Goal: Communication & Community: Share content

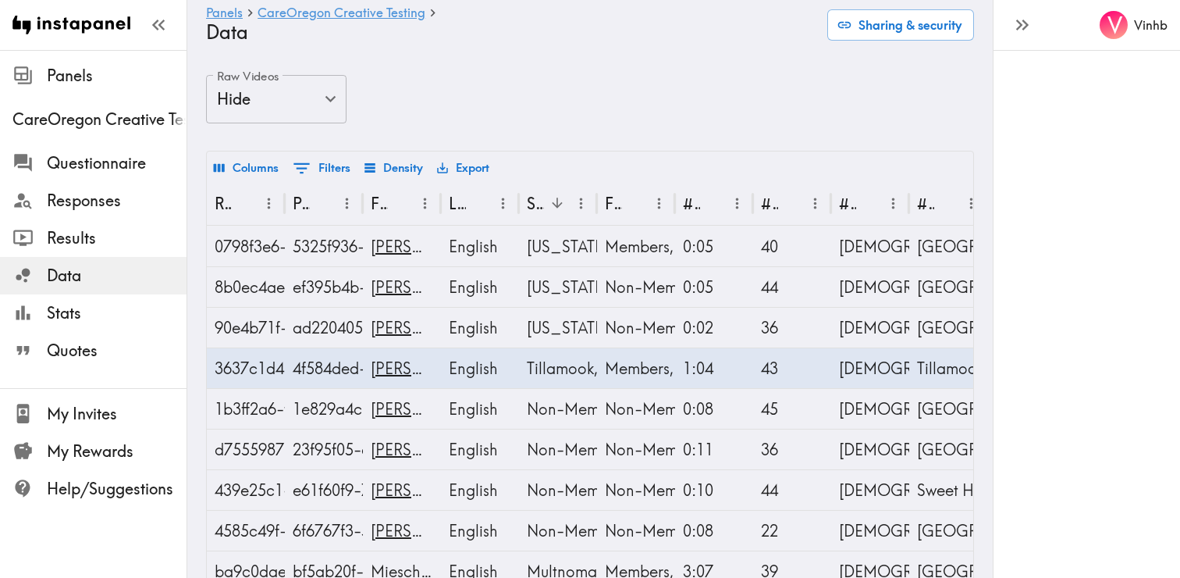
drag, startPoint x: 60, startPoint y: 275, endPoint x: 334, endPoint y: 139, distance: 305.9
click at [61, 275] on span "Data" at bounding box center [117, 276] width 140 height 22
click at [69, 278] on span "Data" at bounding box center [117, 276] width 140 height 22
click at [62, 244] on span "Results" at bounding box center [117, 238] width 140 height 22
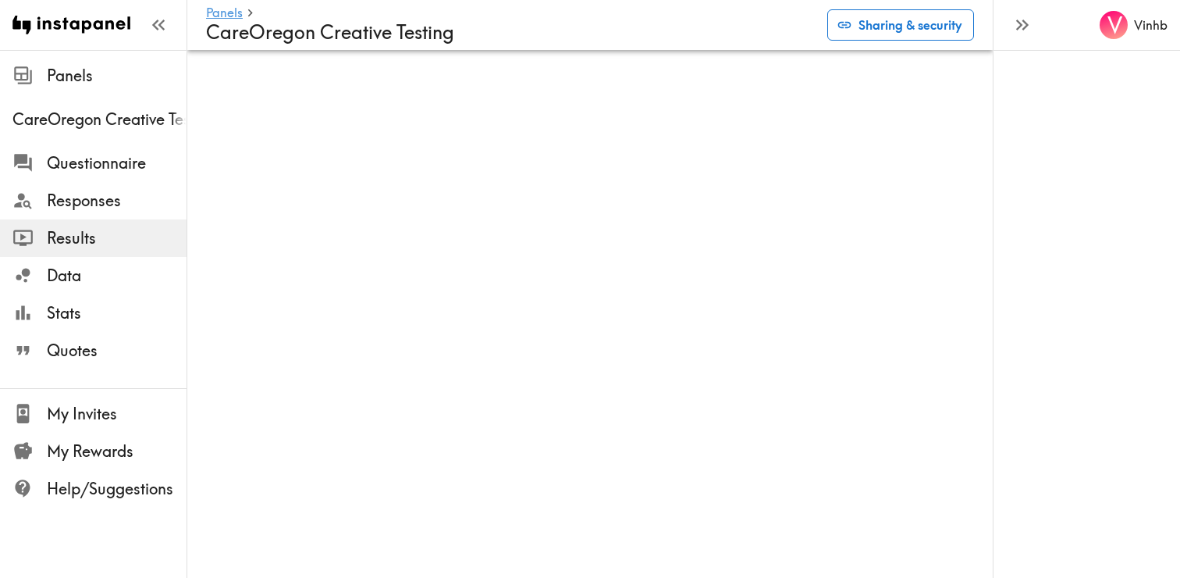
click at [881, 27] on button "Sharing & security" at bounding box center [901, 24] width 147 height 31
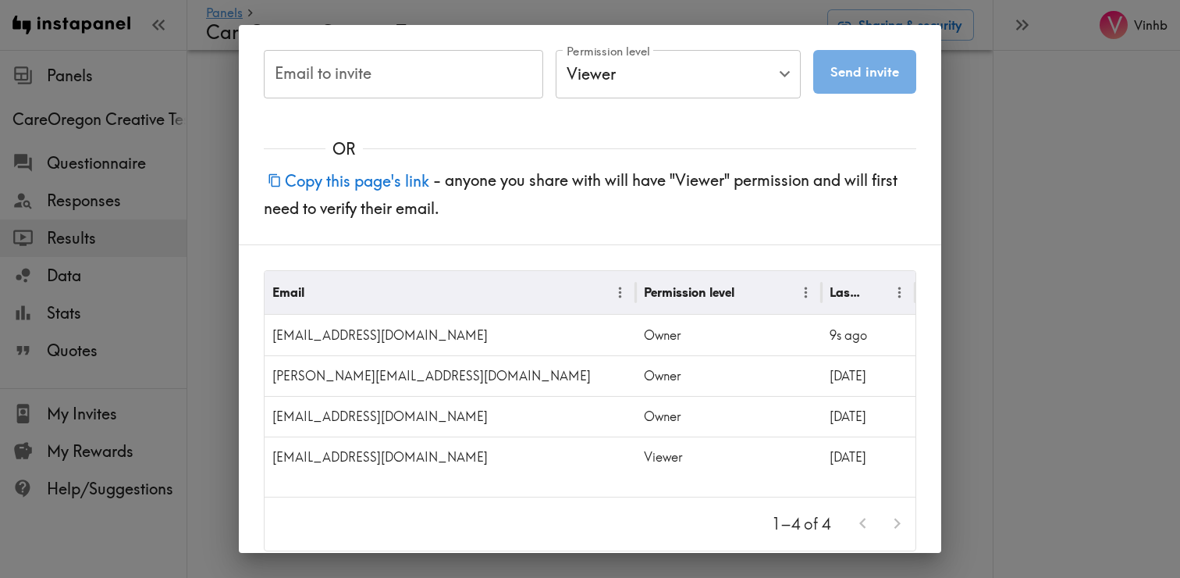
click at [415, 86] on input "Email to invite" at bounding box center [403, 74] width 279 height 48
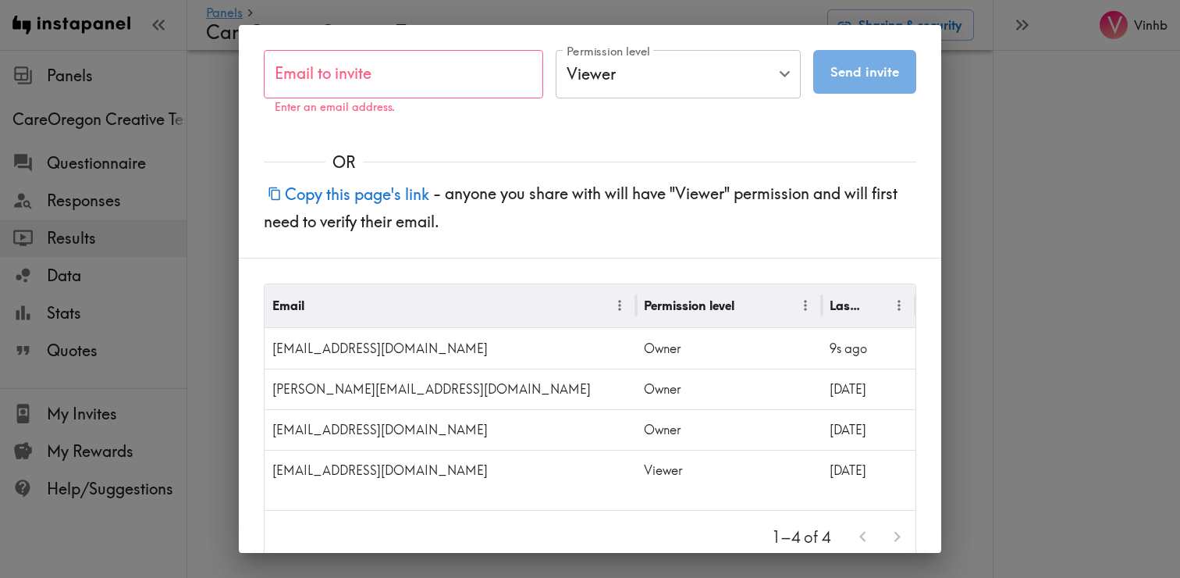
drag, startPoint x: 609, startPoint y: 119, endPoint x: 484, endPoint y: 162, distance: 132.1
click at [609, 119] on div "Email to invite Email to invite Enter an email address. Permission level Viewer…" at bounding box center [590, 289] width 703 height 528
click at [354, 196] on button "Copy this page's link" at bounding box center [348, 194] width 169 height 34
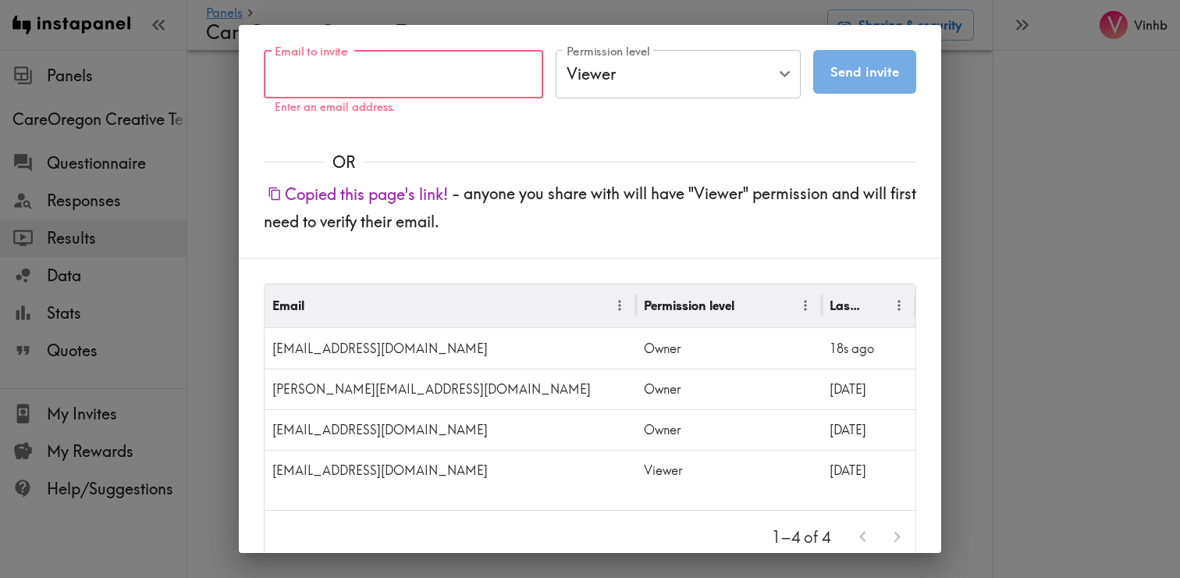
click at [369, 74] on input "Email to invite" at bounding box center [403, 74] width 279 height 48
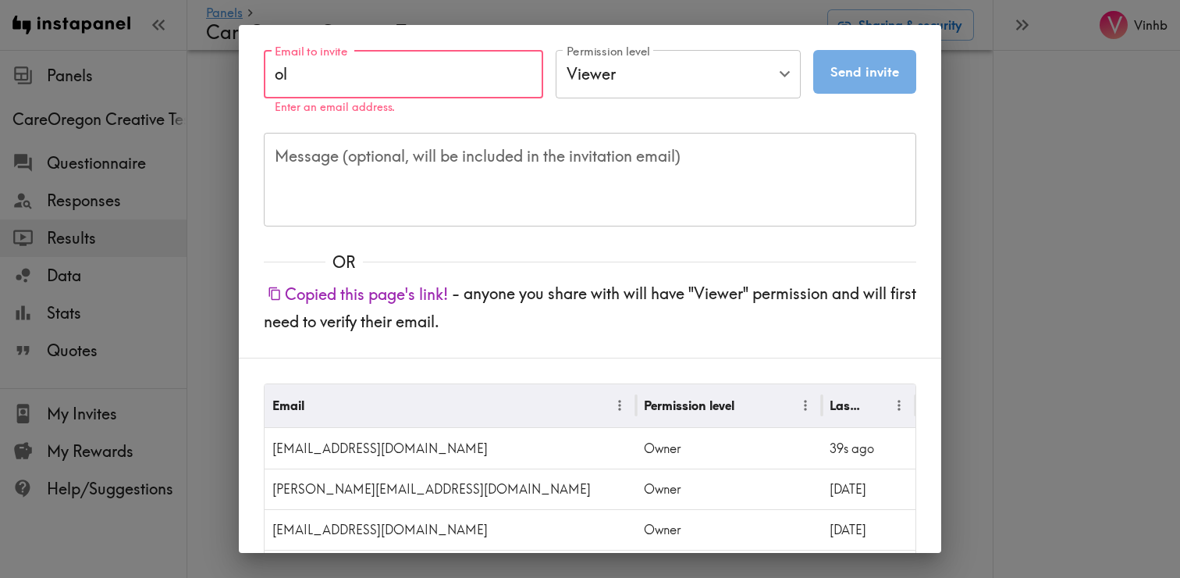
type input "o"
click at [468, 69] on input "[EMAIL_ADDRESS][DOMAIN_NAME]" at bounding box center [403, 74] width 279 height 48
type input "[EMAIL_ADDRESS][DOMAIN_NAME]"
click at [881, 66] on button "Send invite" at bounding box center [865, 72] width 103 height 44
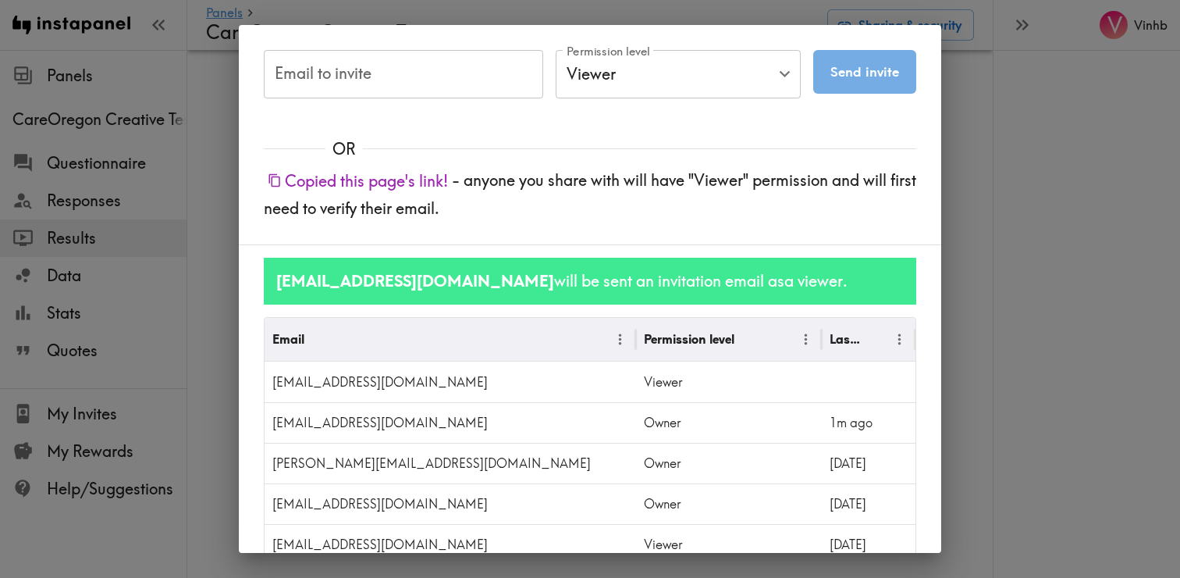
click at [381, 82] on input "Email to invite" at bounding box center [403, 74] width 279 height 48
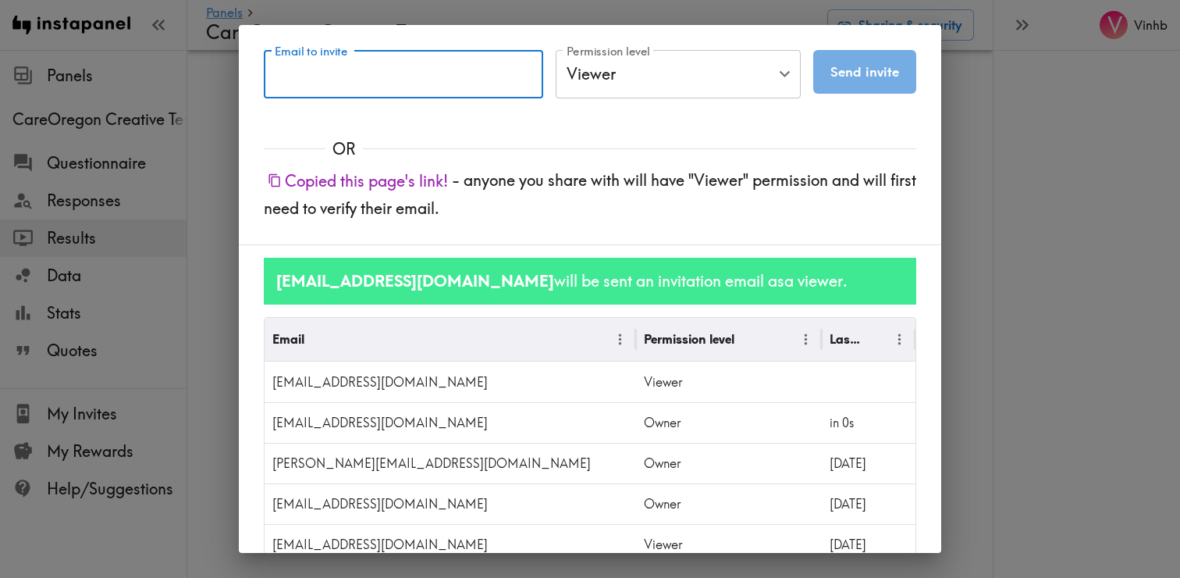
click at [335, 83] on input "Email to invite" at bounding box center [403, 74] width 279 height 48
paste input "[EMAIL_ADDRESS][DOMAIN_NAME]"
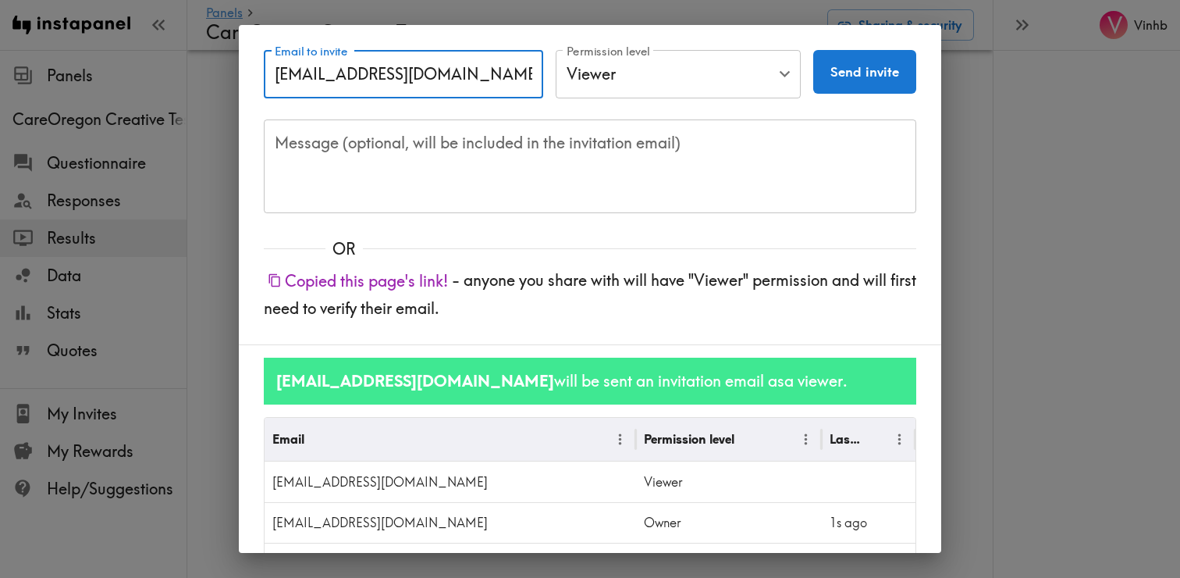
type input "[EMAIL_ADDRESS][DOMAIN_NAME]"
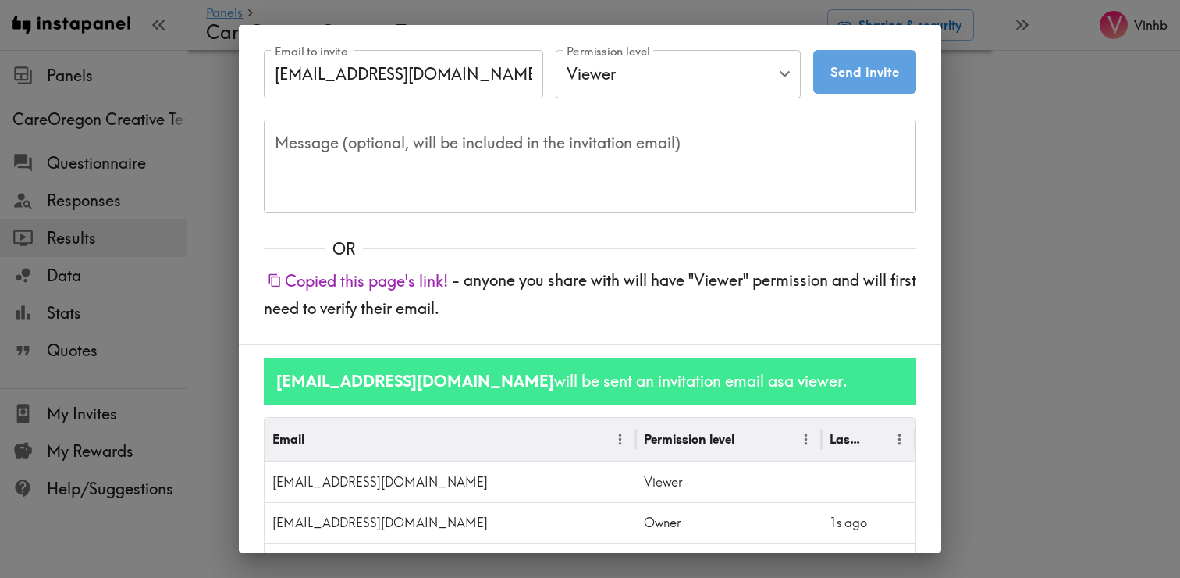
click at [895, 65] on button "Send invite" at bounding box center [865, 72] width 103 height 44
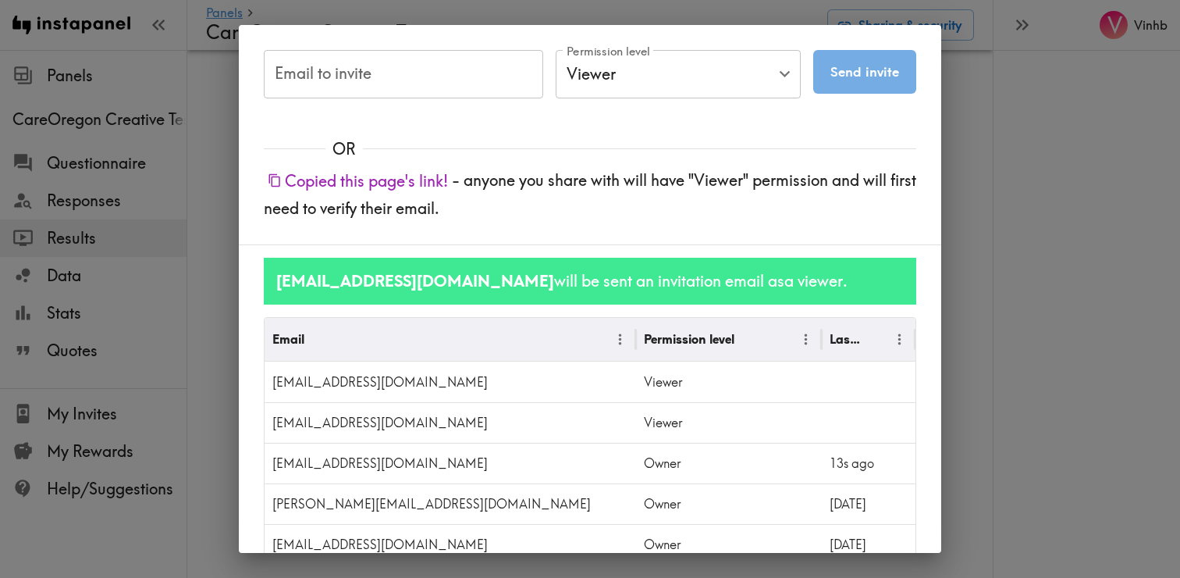
click at [320, 74] on input "Email to invite" at bounding box center [403, 74] width 279 height 48
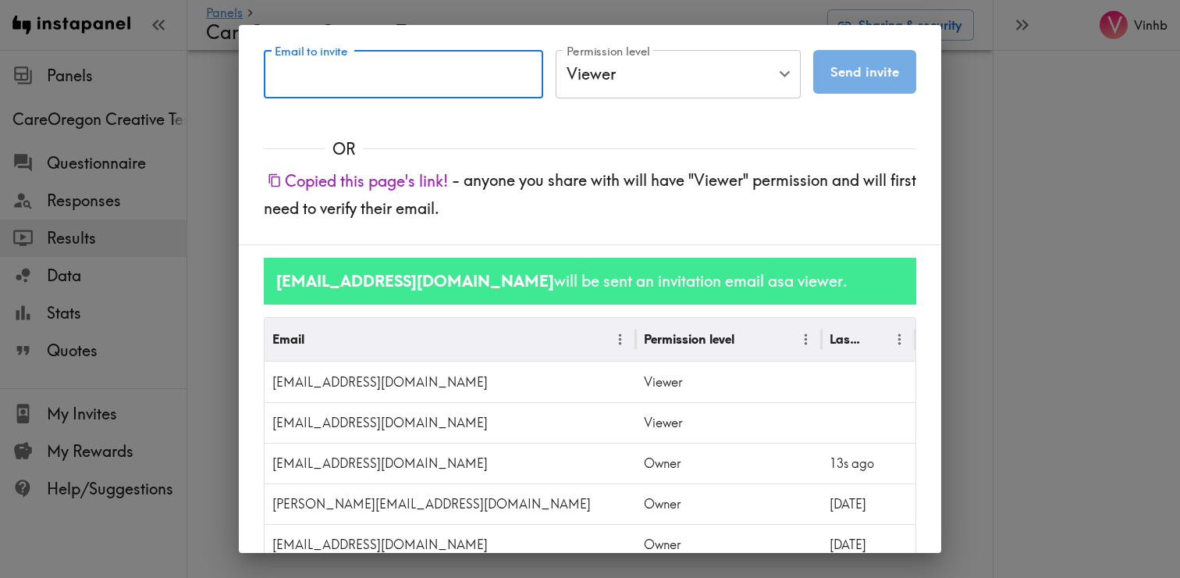
paste input "[PERSON_NAME][EMAIL_ADDRESS][DOMAIN_NAME]"
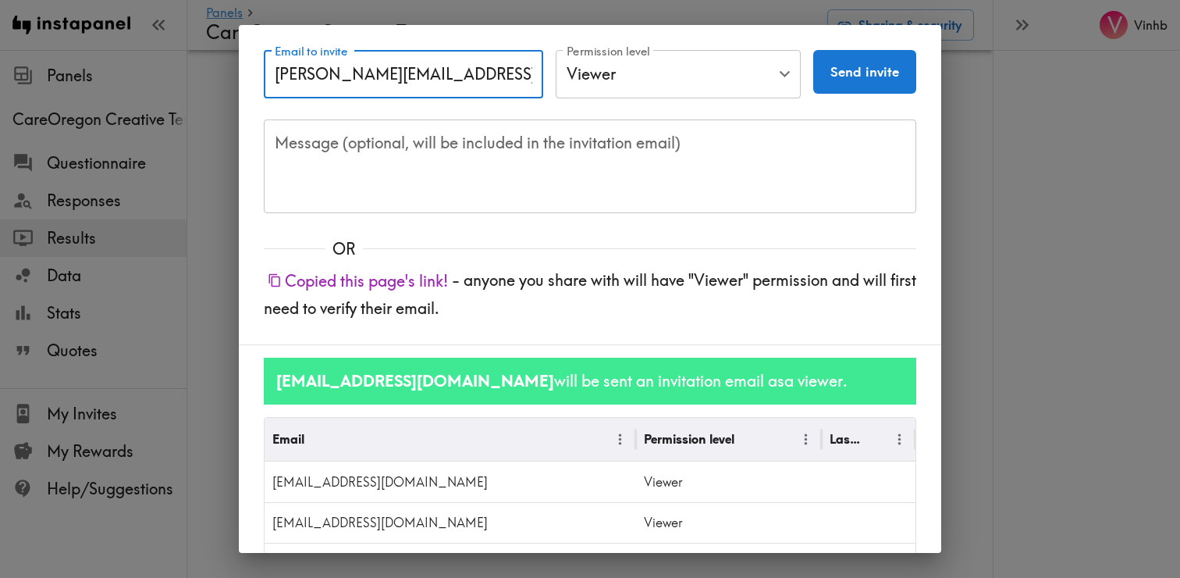
type input "[PERSON_NAME][EMAIL_ADDRESS][DOMAIN_NAME]"
click at [881, 73] on button "Send invite" at bounding box center [865, 72] width 103 height 44
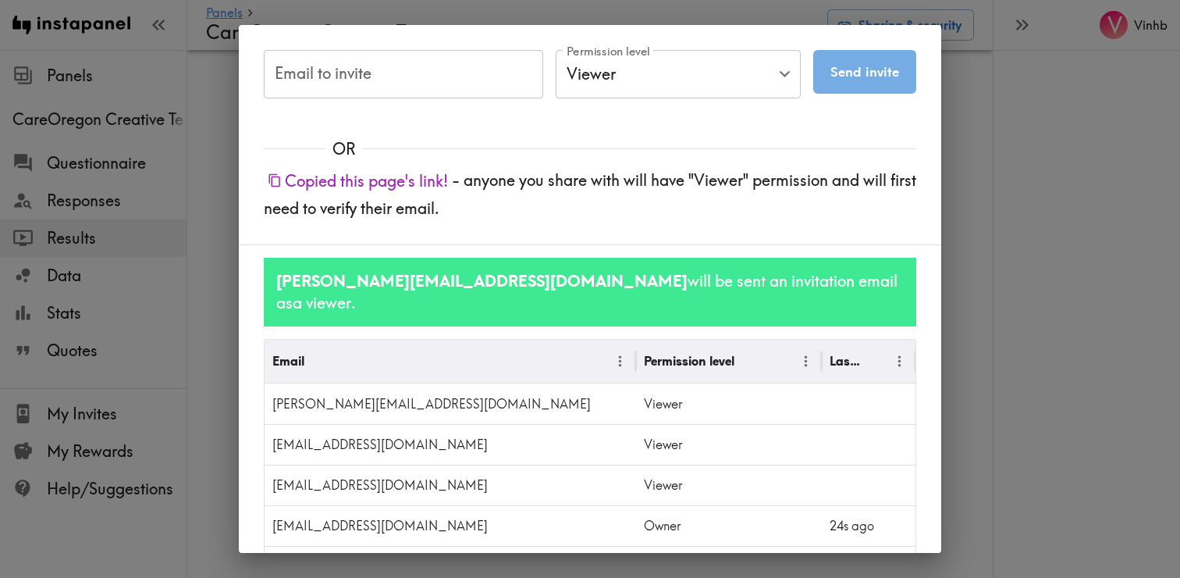
click at [374, 184] on button "Copied this page's link!" at bounding box center [358, 181] width 188 height 34
